Goal: Transaction & Acquisition: Purchase product/service

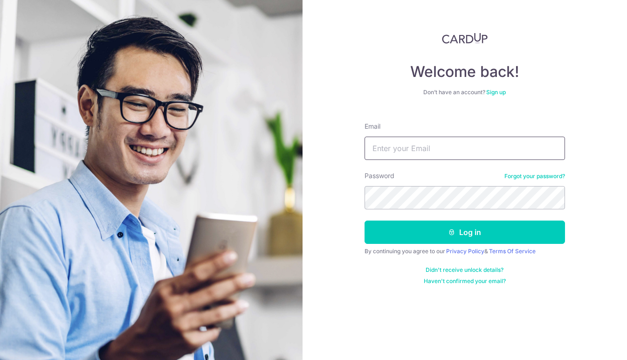
type input "[EMAIL_ADDRESS][DOMAIN_NAME]"
click at [464, 232] on button "Log in" at bounding box center [465, 232] width 201 height 23
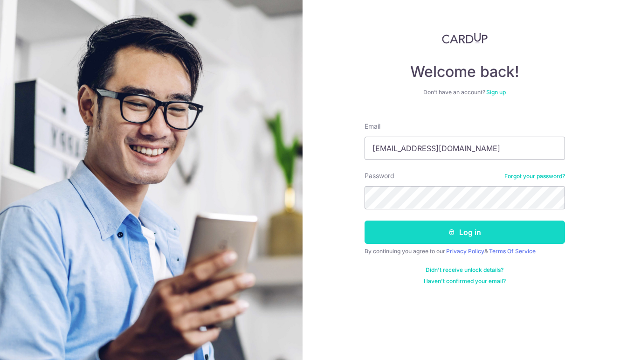
drag, startPoint x: 439, startPoint y: 235, endPoint x: 456, endPoint y: 233, distance: 16.9
click at [439, 235] on button "Log in" at bounding box center [465, 232] width 201 height 23
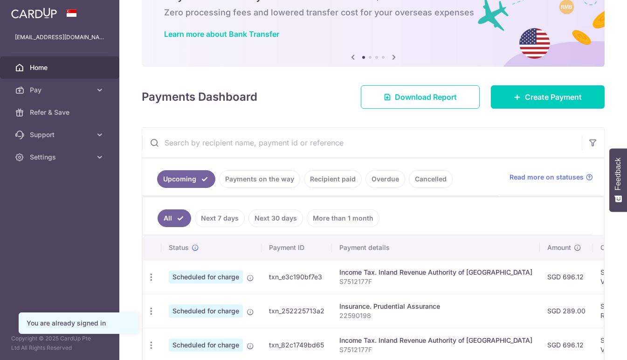
click at [272, 182] on body "kuanwee@singnet.com.sg Home Pay Payments Recipients Cards Refer & Save Support …" at bounding box center [313, 180] width 627 height 360
click at [274, 179] on link "Payments on the way" at bounding box center [259, 179] width 81 height 18
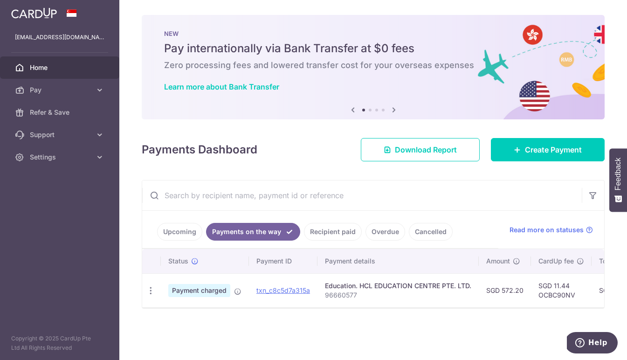
click at [324, 231] on link "Recipient paid" at bounding box center [333, 232] width 58 height 18
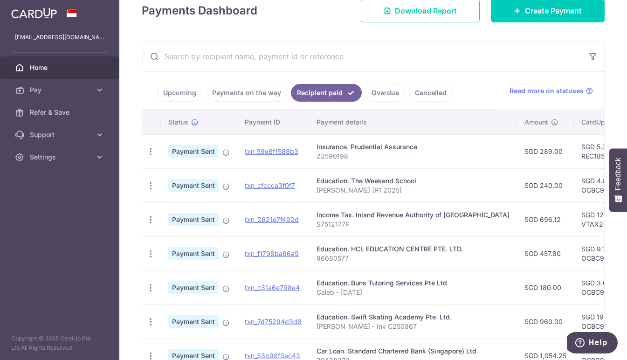
scroll to position [173, 0]
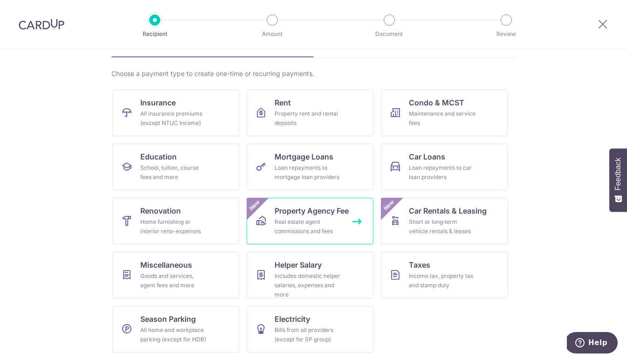
scroll to position [57, 0]
drag, startPoint x: 142, startPoint y: 173, endPoint x: 338, endPoint y: 230, distance: 204.5
click at [142, 173] on div "School, tuition, course fees and more" at bounding box center [173, 172] width 67 height 19
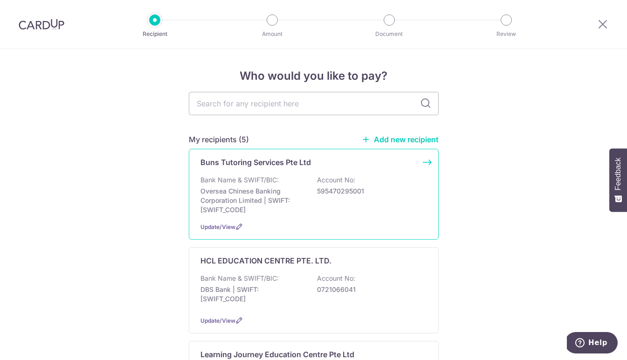
click at [282, 196] on p "Oversea Chinese Banking Corporation Limited | SWIFT: OCBCSGSGXXX" at bounding box center [253, 201] width 104 height 28
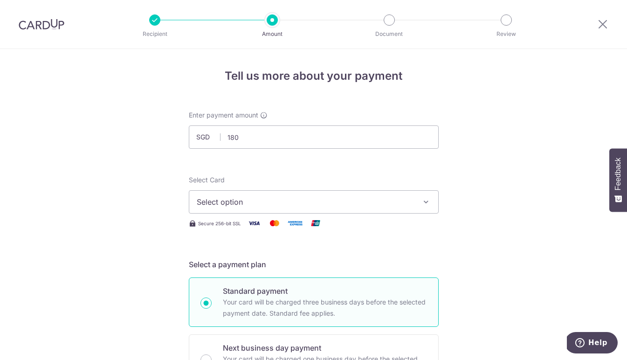
scroll to position [64, 0]
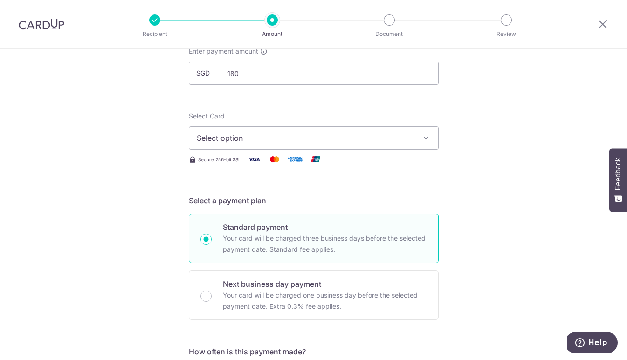
click at [330, 135] on span "Select option" at bounding box center [305, 137] width 217 height 11
type input "180.00"
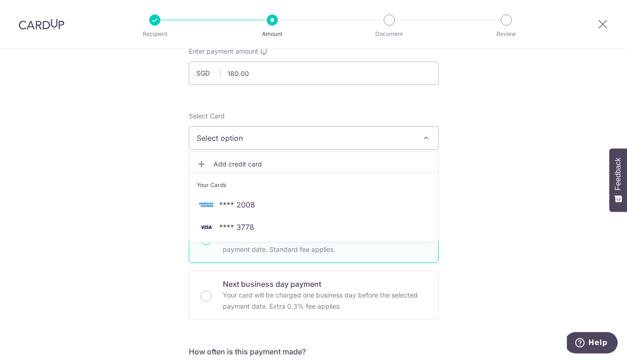
scroll to position [66, 0]
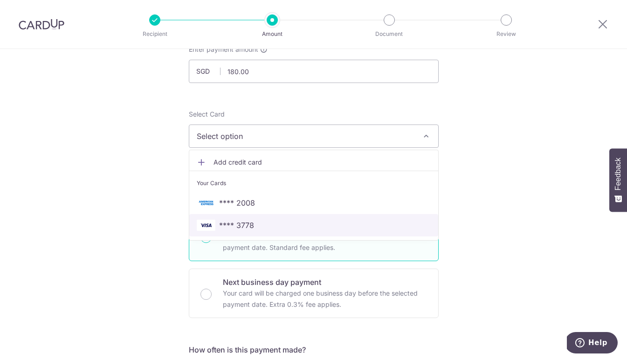
click at [243, 223] on span "**** 3778" at bounding box center [236, 225] width 35 height 11
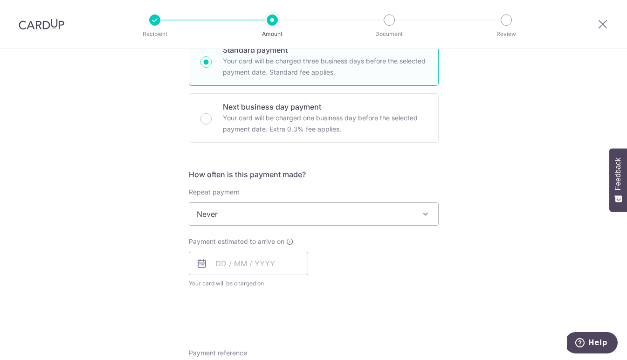
scroll to position [315, 0]
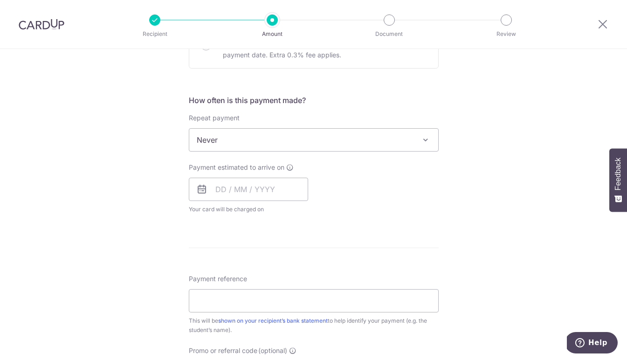
click at [197, 189] on icon at bounding box center [201, 189] width 11 height 11
click at [225, 189] on input "text" at bounding box center [248, 189] width 119 height 23
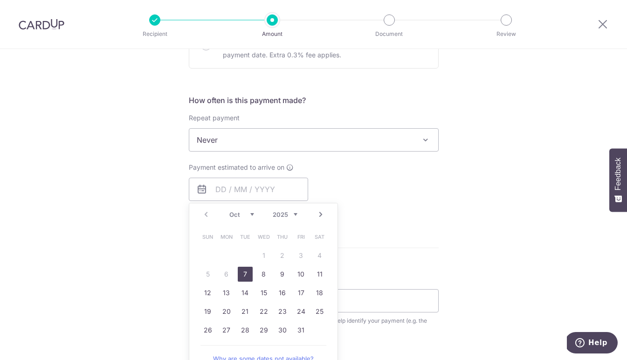
click at [243, 275] on link "7" at bounding box center [245, 274] width 15 height 15
type input "07/10/2025"
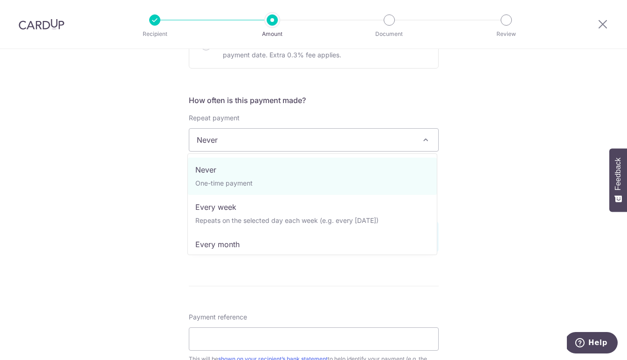
click at [238, 142] on span "Never" at bounding box center [313, 140] width 249 height 22
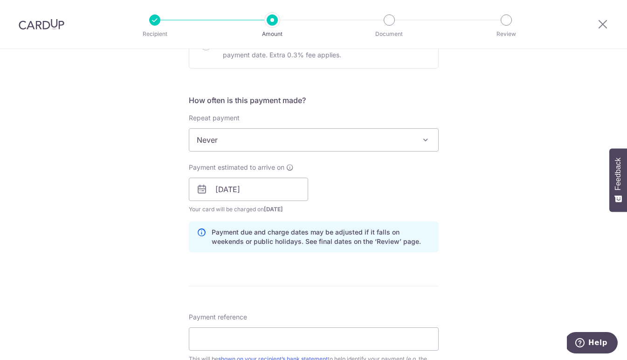
click at [348, 78] on form "Enter payment amount SGD 180.00 180.00 Select Card **** 3778 Add credit card Yo…" at bounding box center [314, 183] width 250 height 776
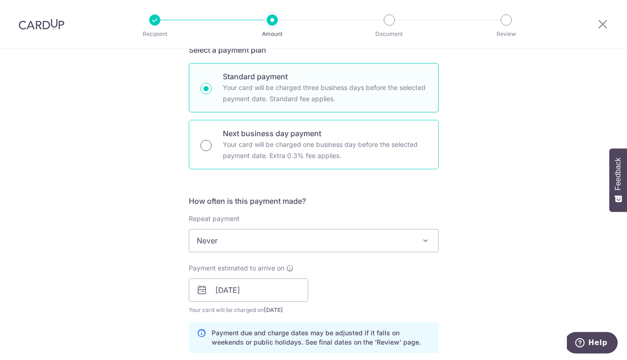
click at [206, 143] on input "Next business day payment Your card will be charged one business day before the…" at bounding box center [206, 145] width 11 height 11
radio input "true"
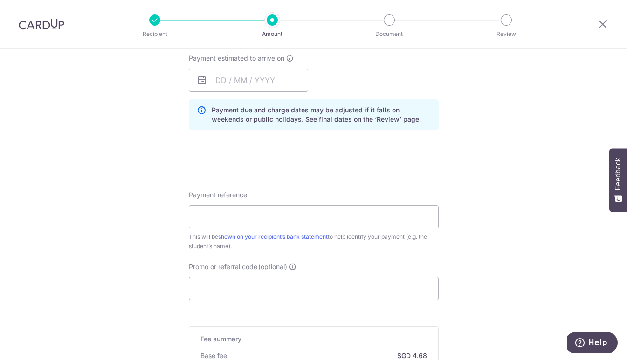
scroll to position [377, 0]
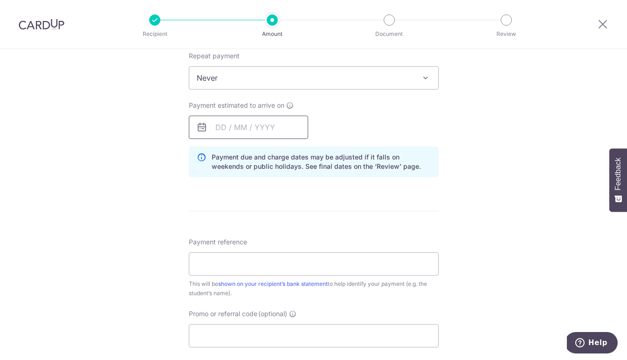
click at [228, 129] on input "text" at bounding box center [248, 127] width 119 height 23
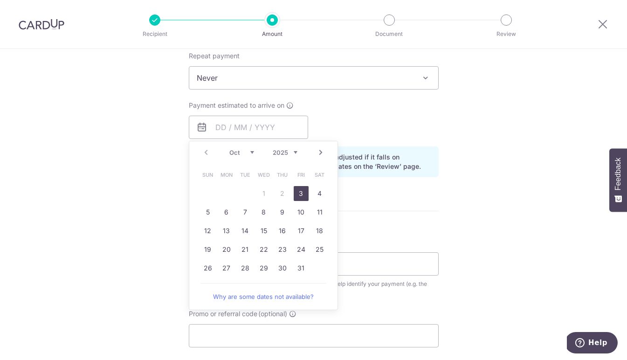
click at [301, 193] on link "3" at bounding box center [301, 193] width 15 height 15
type input "[DATE]"
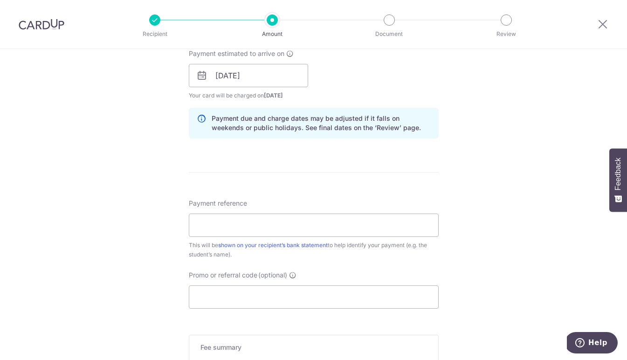
scroll to position [523, 0]
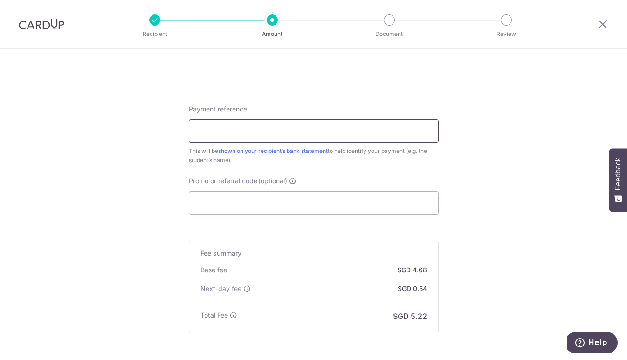
click at [289, 132] on input "Payment reference" at bounding box center [314, 130] width 250 height 23
type input "Caleb - [DATE]"
click at [275, 199] on input "Promo or referral code (optional)" at bounding box center [314, 202] width 250 height 23
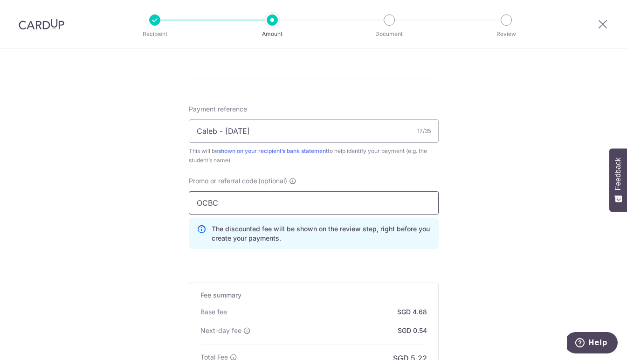
type input "OCBC90NV"
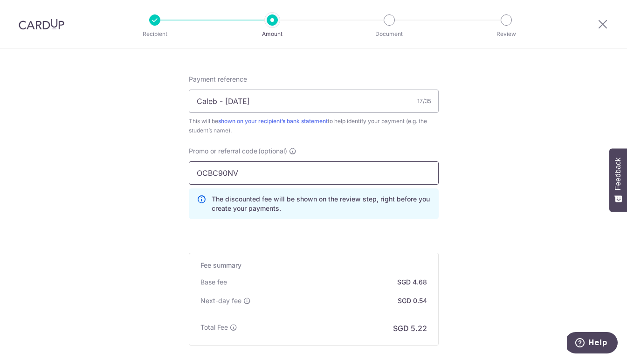
scroll to position [559, 0]
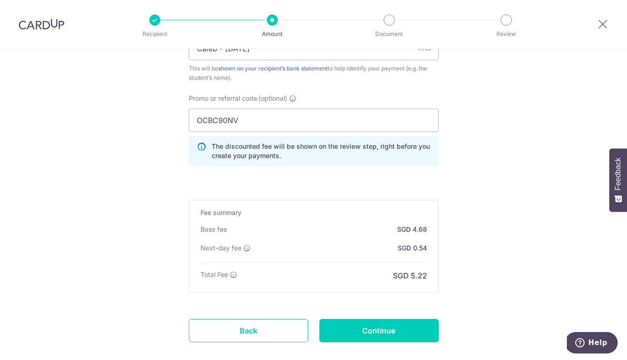
scroll to position [658, 0]
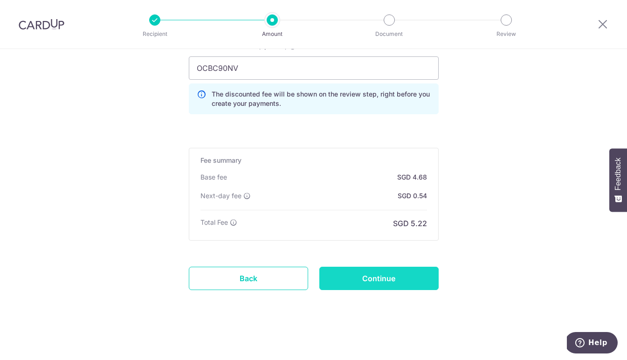
click at [356, 279] on input "Continue" at bounding box center [378, 278] width 119 height 23
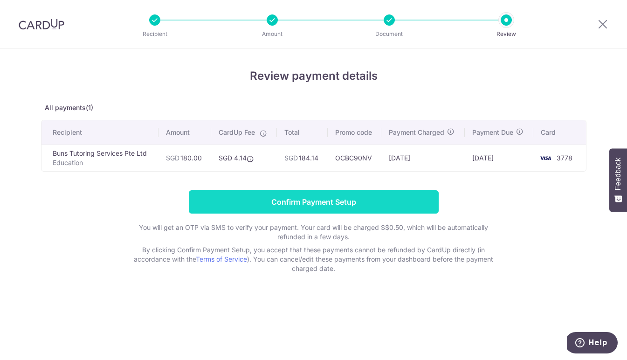
click at [356, 200] on input "Confirm Payment Setup" at bounding box center [314, 201] width 250 height 23
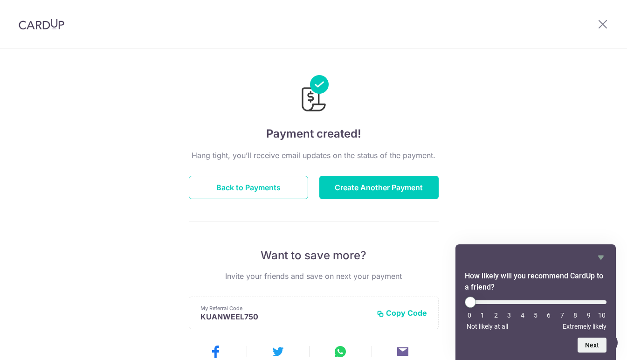
click at [525, 198] on div "Payment created! Hang tight, you’ll receive email updates on the status of the …" at bounding box center [313, 298] width 627 height 498
click at [264, 187] on button "Back to Payments" at bounding box center [248, 187] width 119 height 23
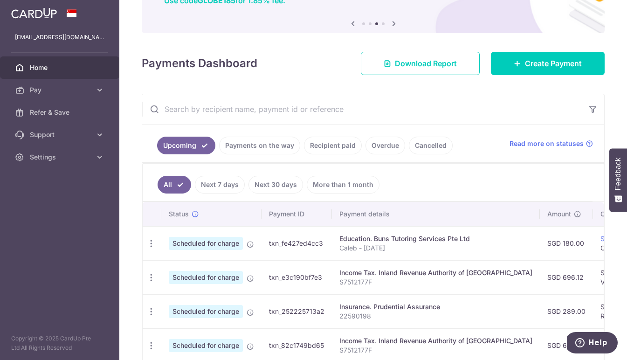
scroll to position [86, 0]
